Goal: Task Accomplishment & Management: Manage account settings

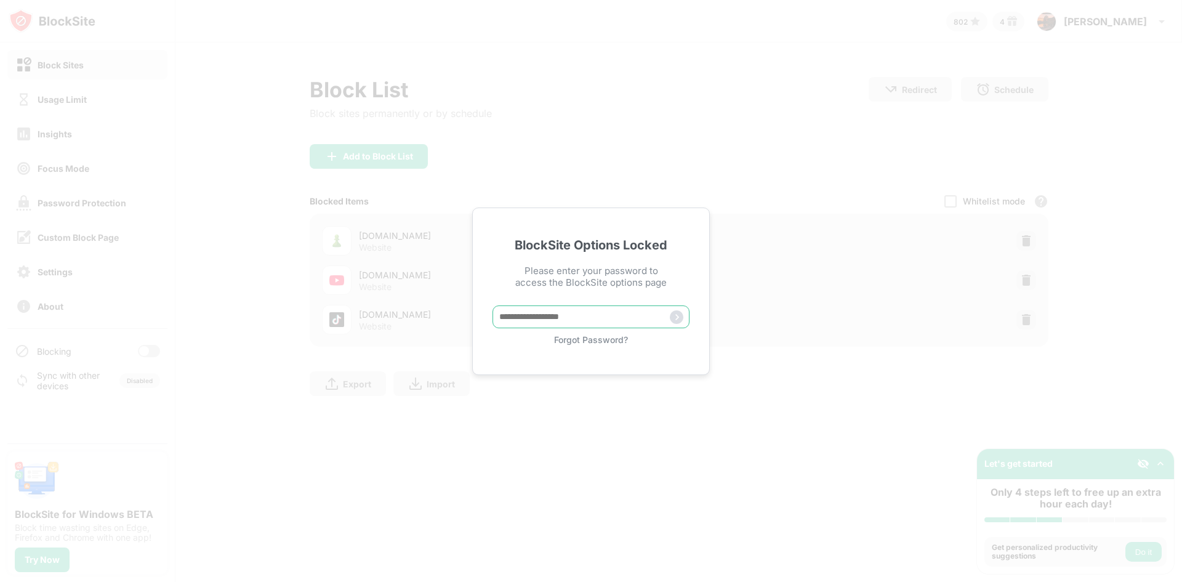
click at [519, 321] on input "text" at bounding box center [590, 316] width 197 height 23
paste input "*****"
type input "*****"
click at [681, 323] on img at bounding box center [677, 317] width 14 height 14
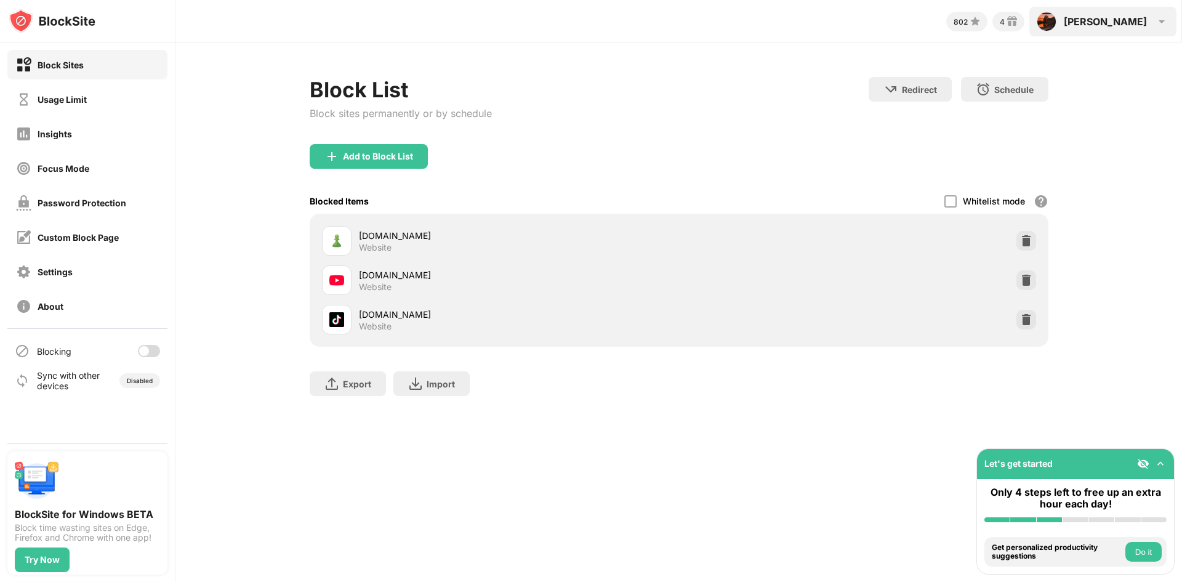
click at [1150, 15] on div "[PERSON_NAME] View Account Insights Rewards Settings Support Log Out" at bounding box center [1102, 22] width 147 height 30
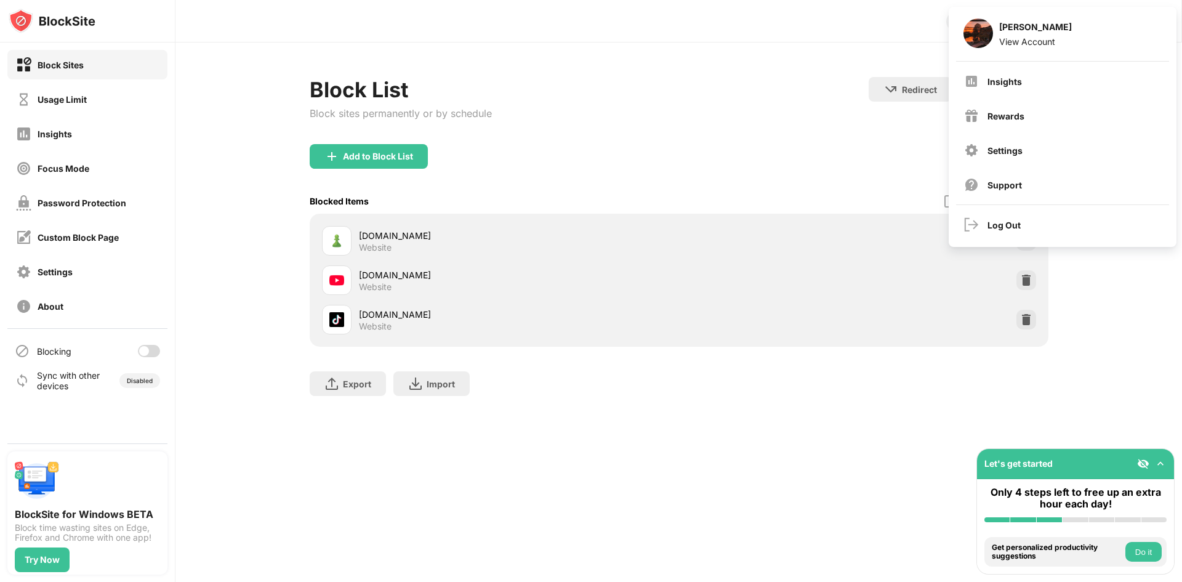
click at [1029, 377] on div "Export Export Files (for websites items only) Import Import Files (for websites…" at bounding box center [679, 378] width 739 height 62
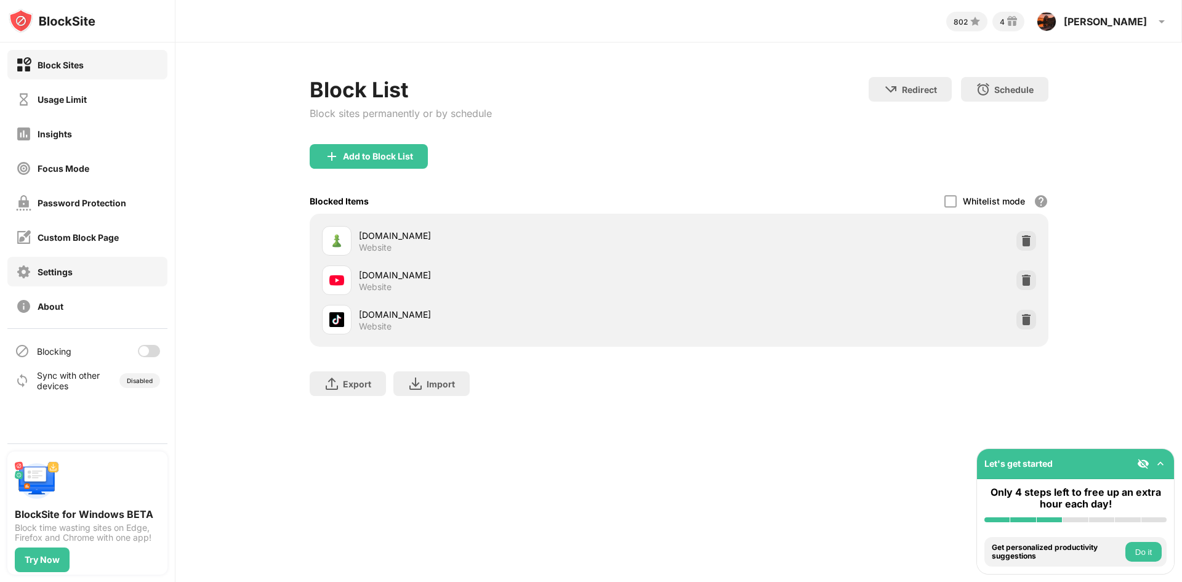
click at [110, 270] on div "Settings" at bounding box center [87, 272] width 160 height 30
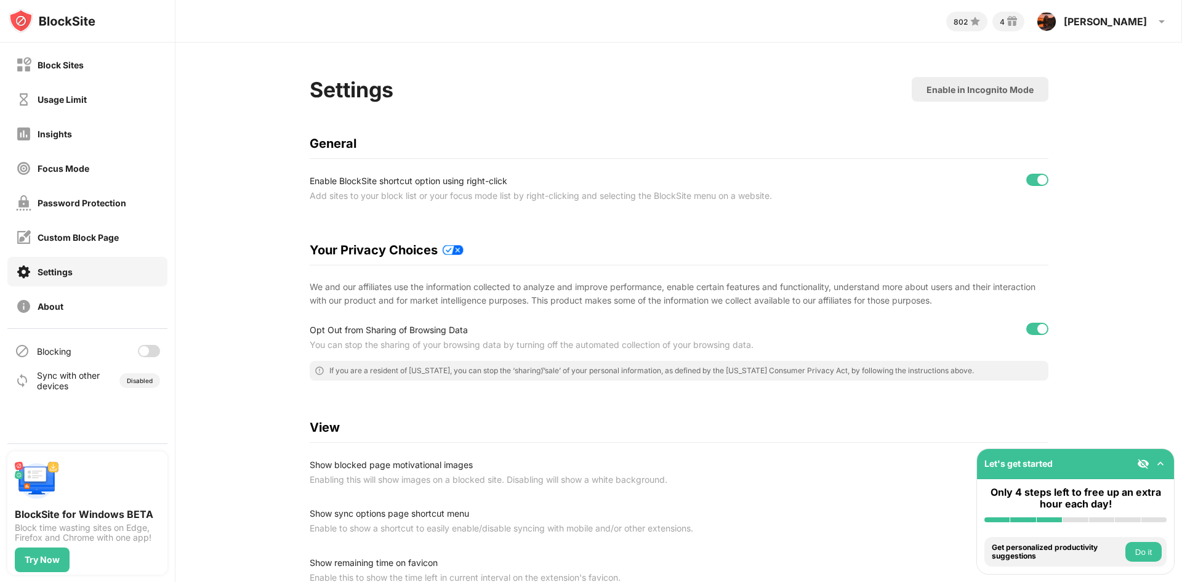
click at [1147, 36] on div "802 4 [PERSON_NAME] View Account Insights Rewards Settings Support Log Out" at bounding box center [678, 18] width 1006 height 37
click at [1147, 26] on div "[PERSON_NAME] View Account Insights Rewards Settings Support Log Out" at bounding box center [1102, 22] width 147 height 30
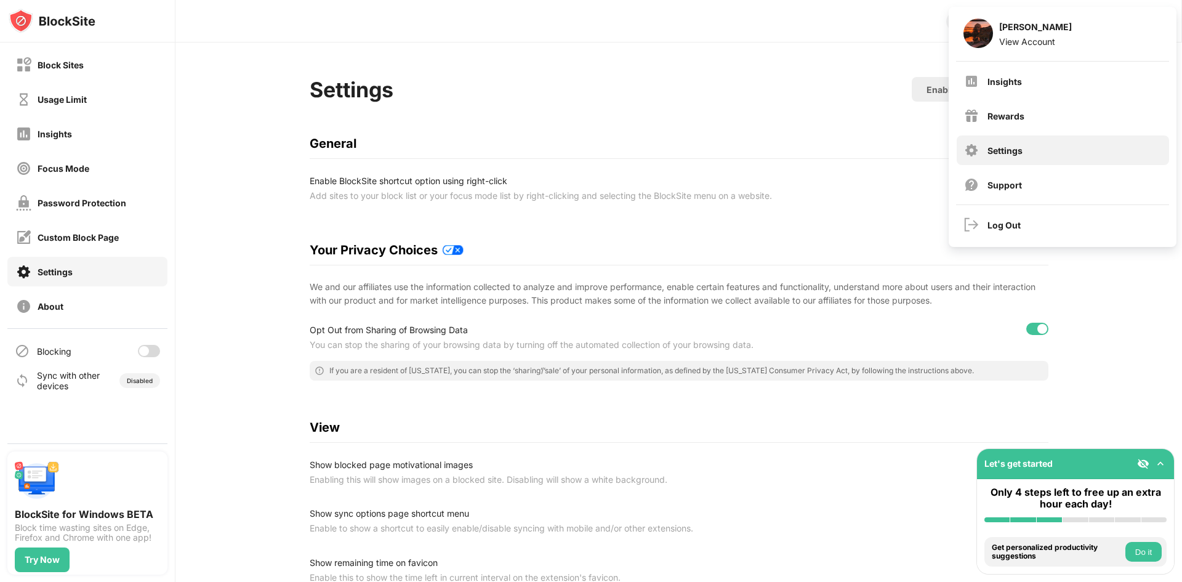
click at [1097, 141] on div "Settings" at bounding box center [1063, 150] width 212 height 30
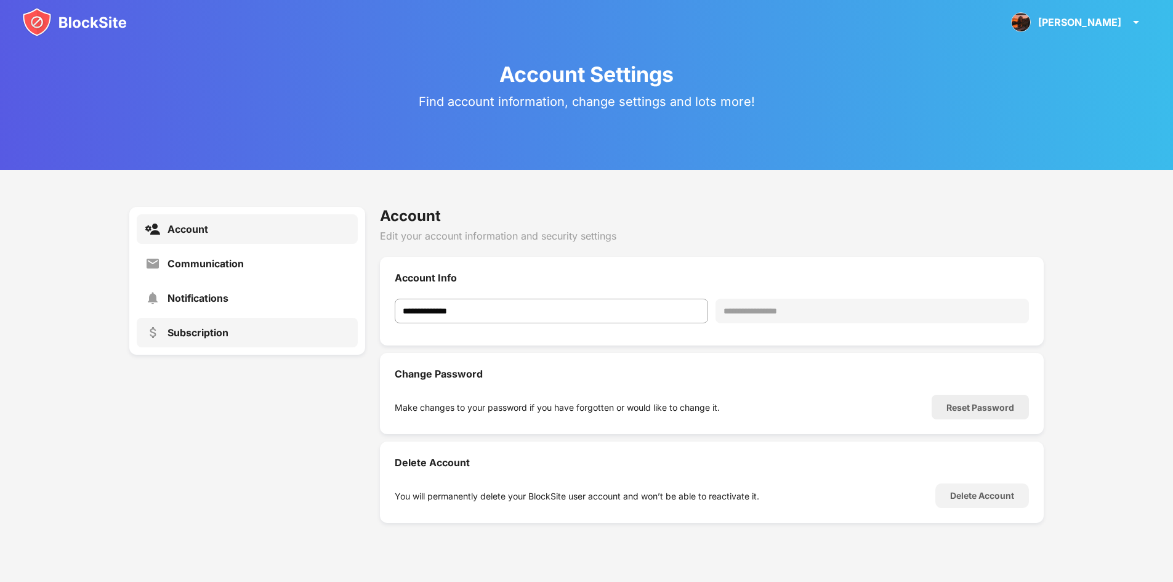
click at [209, 327] on div "Subscription" at bounding box center [197, 332] width 61 height 12
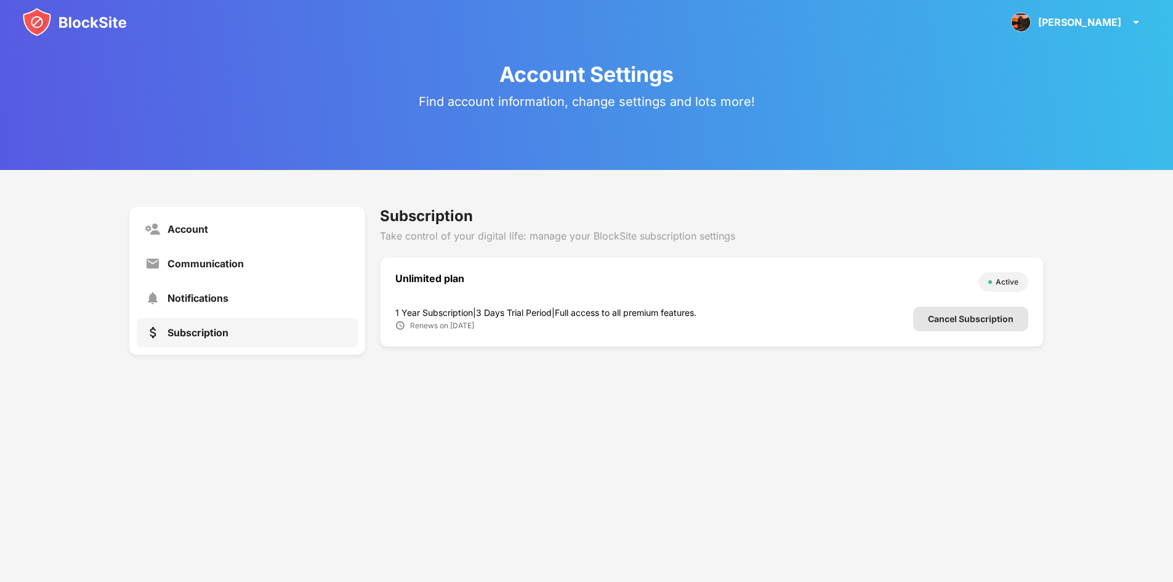
click at [933, 326] on div "Cancel Subscription" at bounding box center [970, 319] width 115 height 25
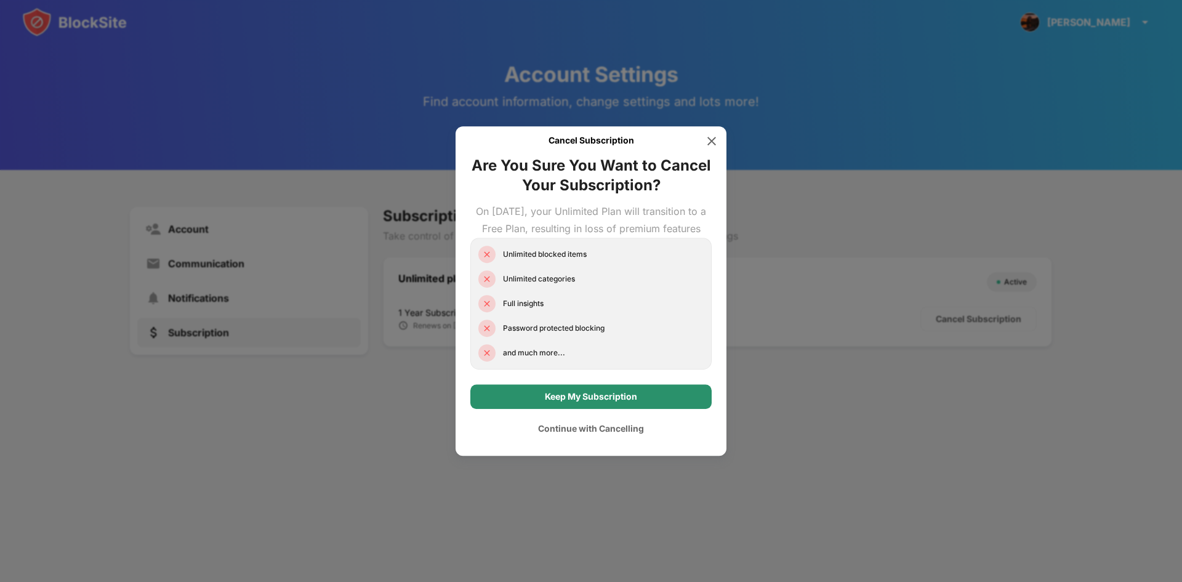
click at [620, 401] on div "Keep My Subscription" at bounding box center [591, 396] width 92 height 10
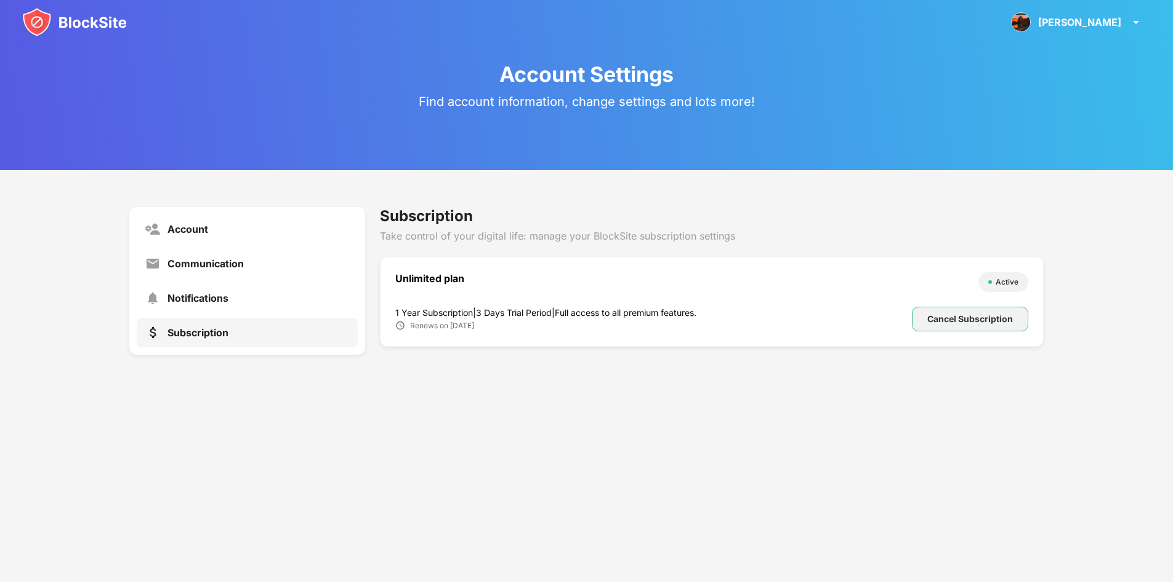
click at [941, 327] on div "Cancel Subscription" at bounding box center [970, 319] width 116 height 25
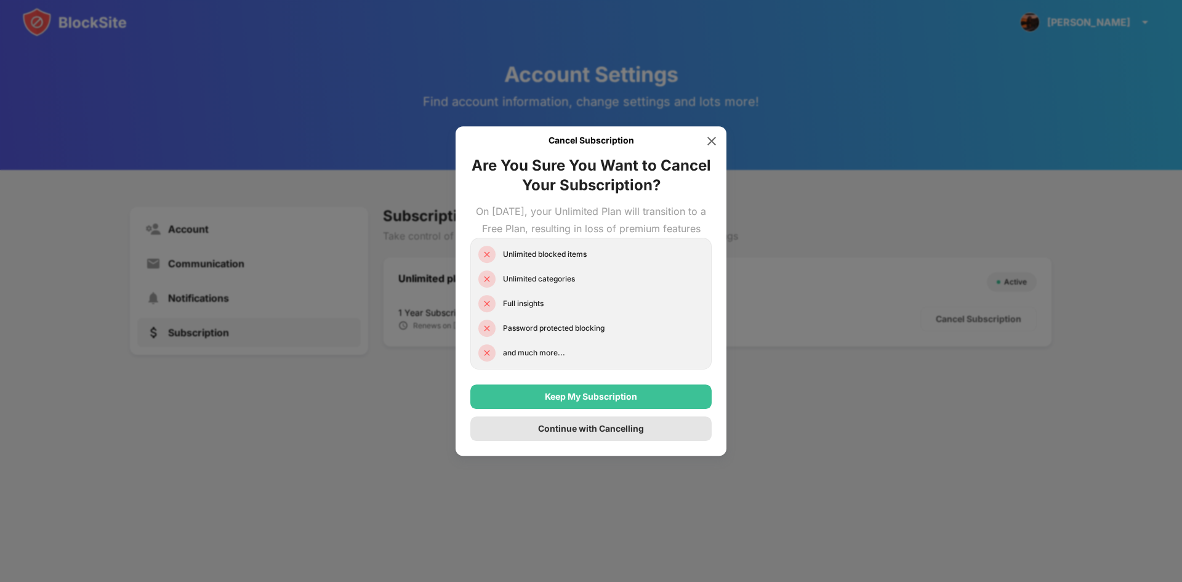
click at [641, 431] on div "Continue with Cancelling" at bounding box center [590, 428] width 241 height 25
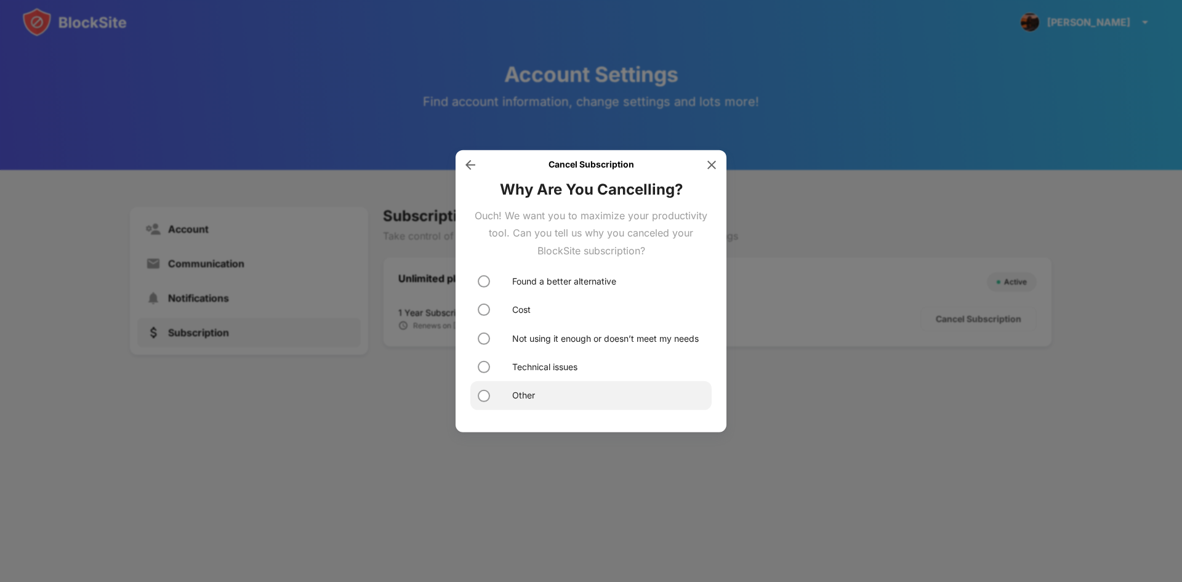
click at [610, 393] on div "Other" at bounding box center [590, 395] width 241 height 28
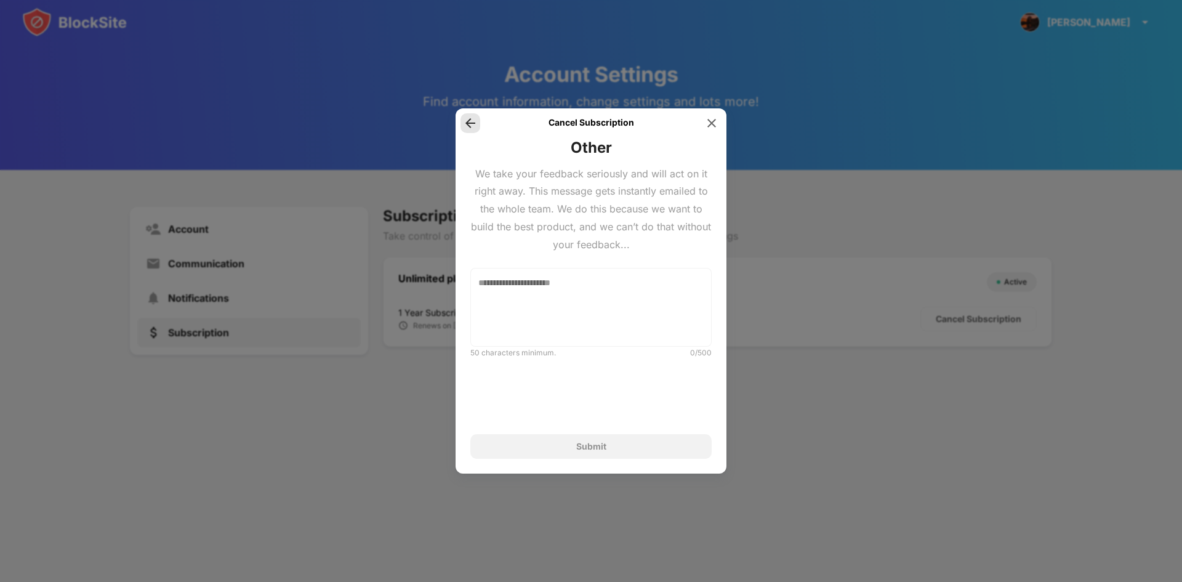
click at [466, 122] on img at bounding box center [470, 123] width 12 height 12
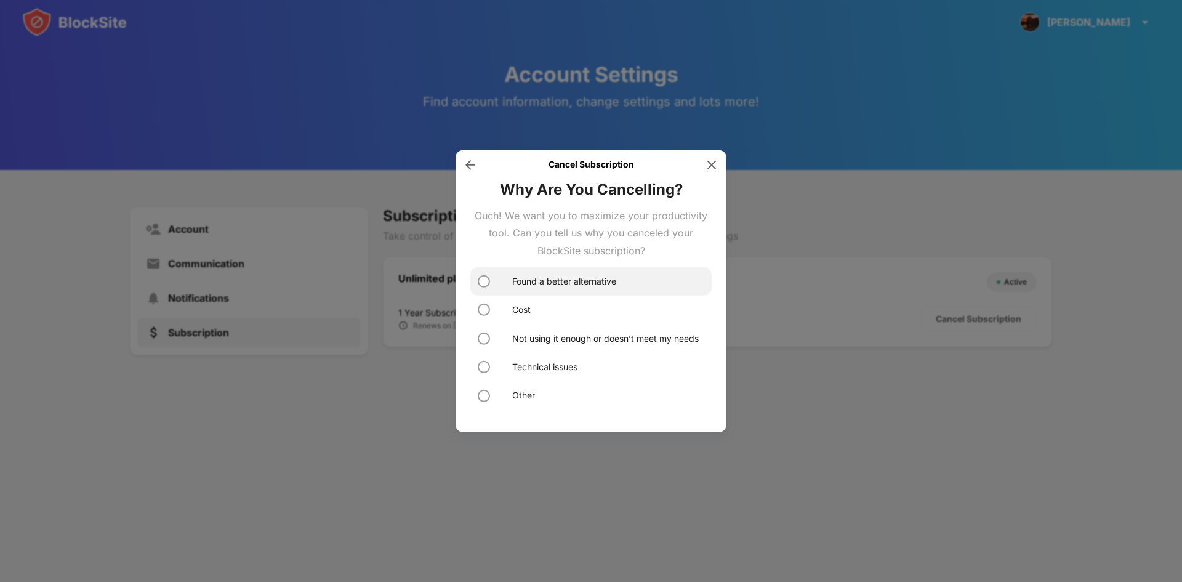
click at [571, 278] on div "Found a better alternative" at bounding box center [564, 282] width 104 height 14
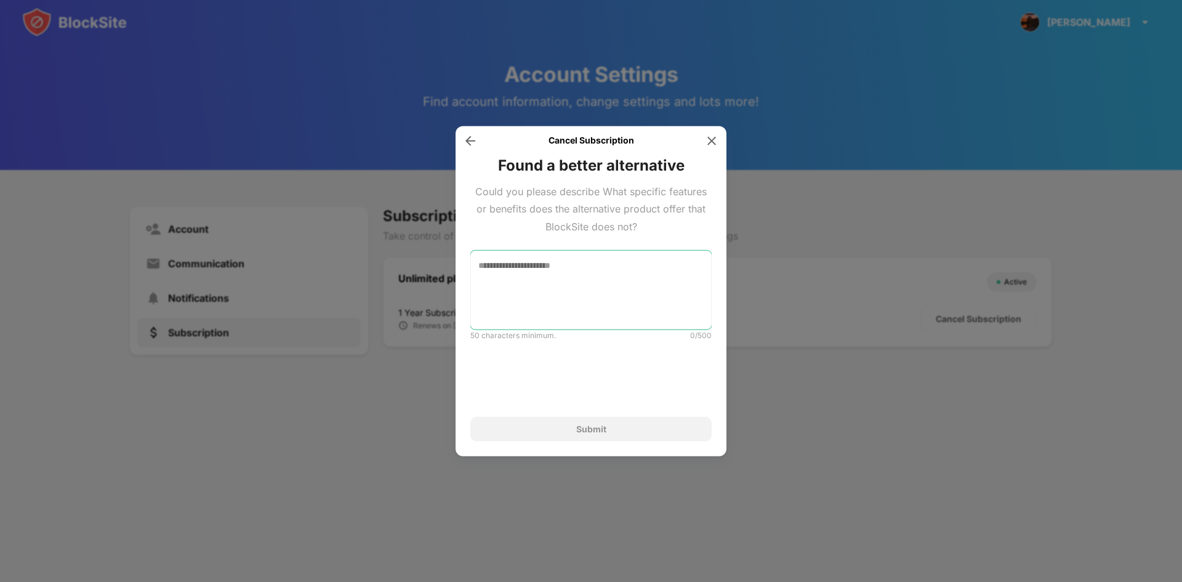
click at [627, 284] on textarea at bounding box center [590, 290] width 241 height 79
click at [622, 267] on textarea at bounding box center [590, 290] width 241 height 79
click at [619, 431] on div "Submit" at bounding box center [590, 429] width 241 height 25
click at [596, 268] on textarea "**********" at bounding box center [590, 290] width 241 height 79
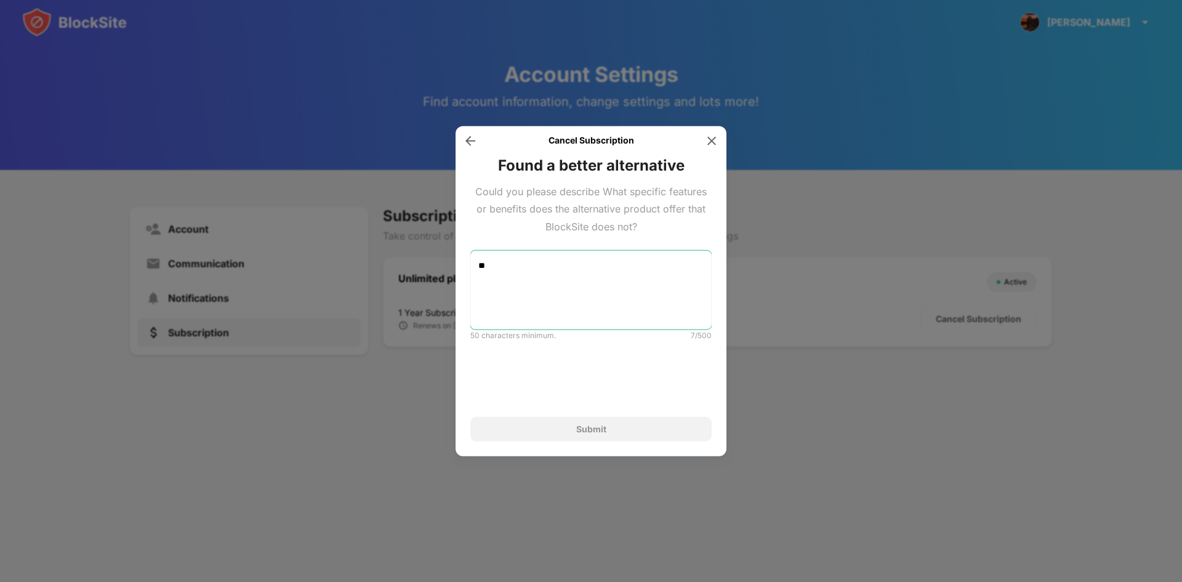
type textarea "*"
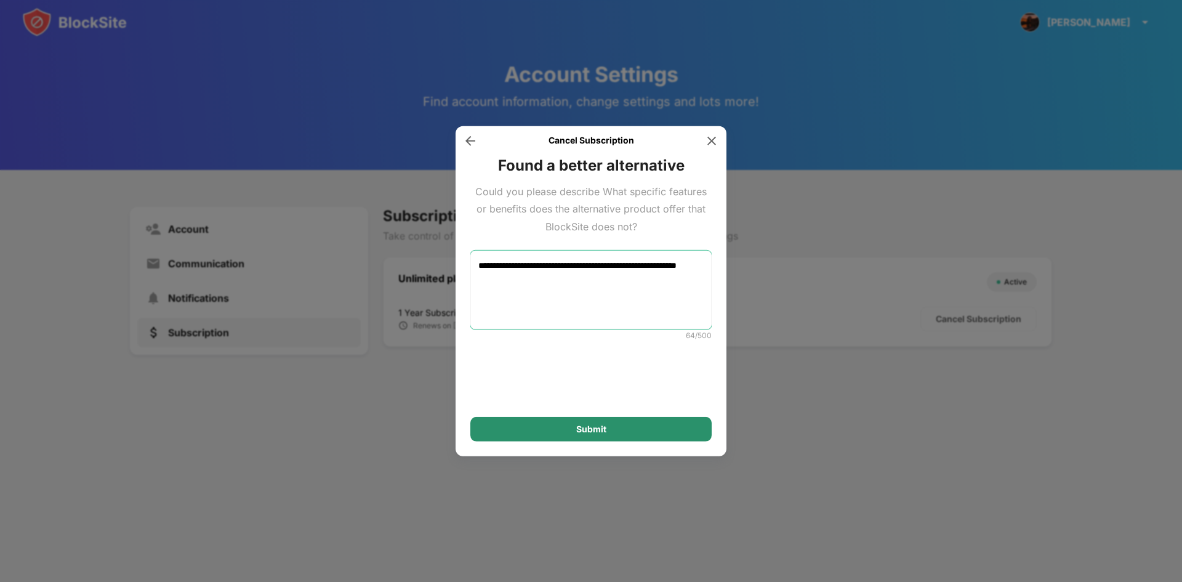
type textarea "**********"
click at [626, 433] on div "Submit" at bounding box center [590, 429] width 241 height 25
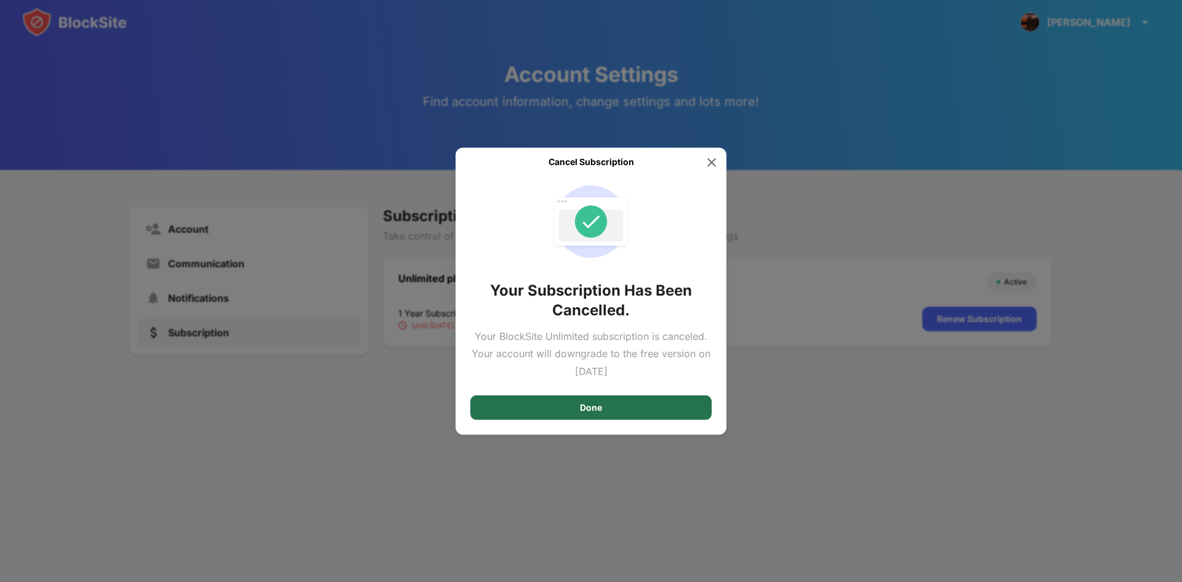
click at [665, 409] on div "Done" at bounding box center [590, 407] width 241 height 25
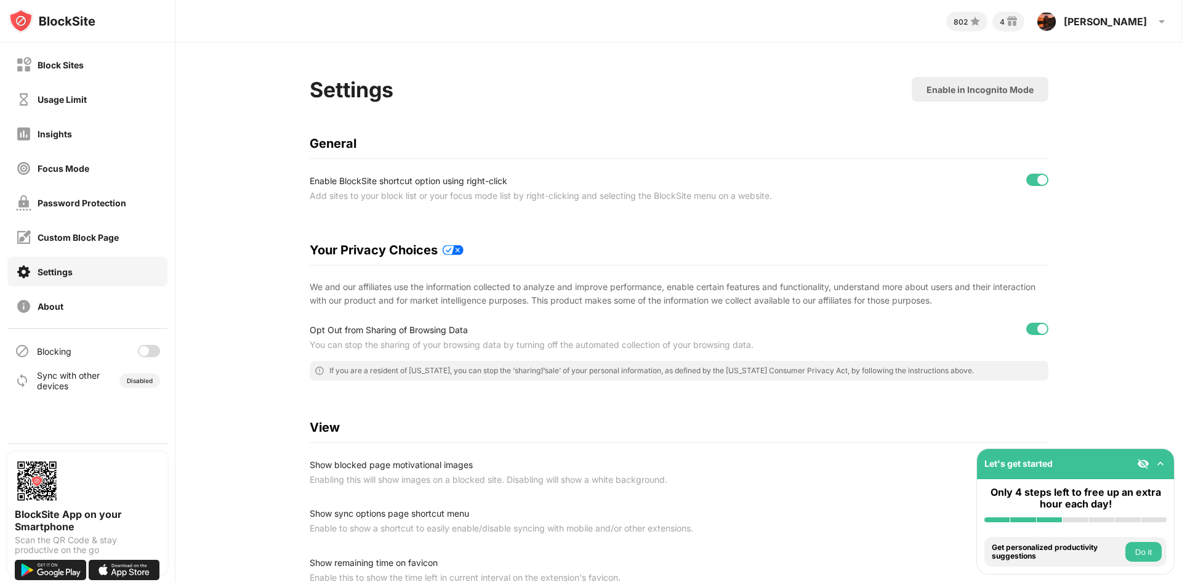
click at [148, 358] on div "Blocking" at bounding box center [87, 351] width 160 height 30
click at [153, 349] on div at bounding box center [149, 351] width 22 height 12
